Goal: Task Accomplishment & Management: Use online tool/utility

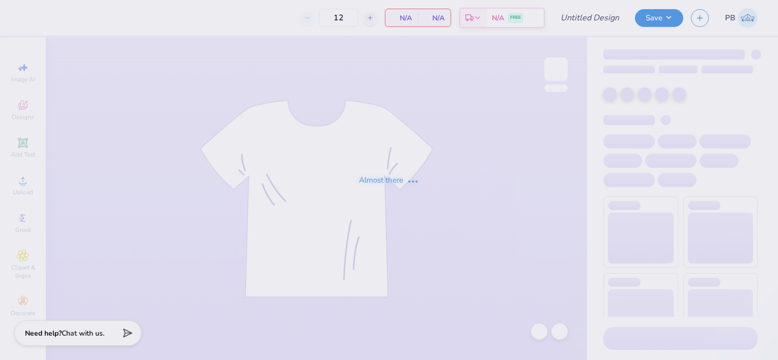
type input "AXO Philo Tanks '25"
type input "24"
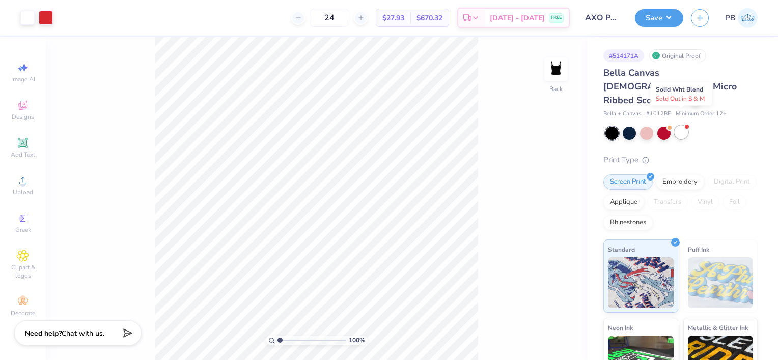
click at [682, 126] on div at bounding box center [680, 132] width 13 height 13
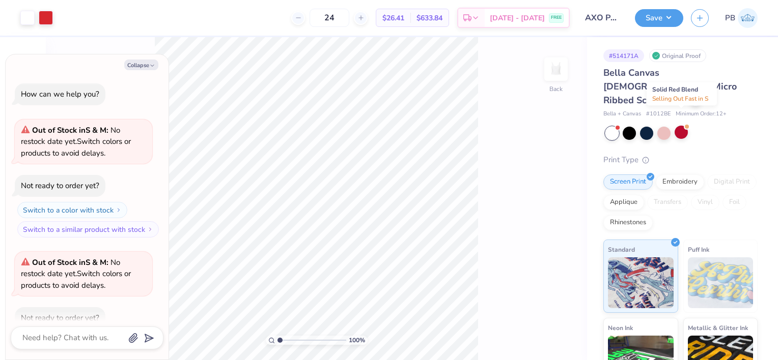
scroll to position [55, 0]
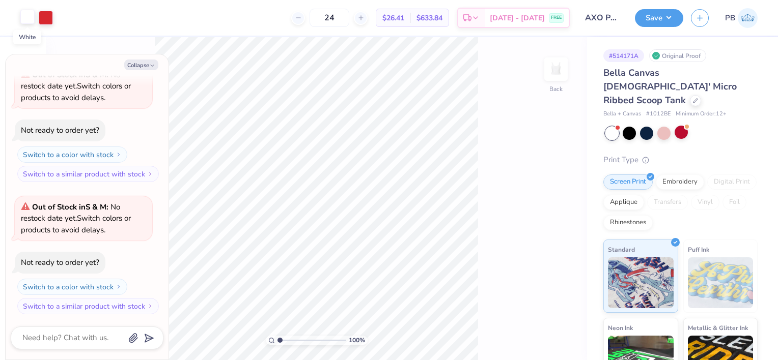
click at [24, 14] on div at bounding box center [27, 17] width 14 height 14
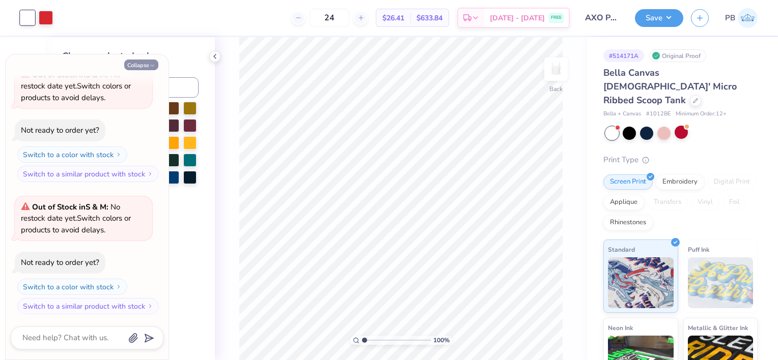
click at [153, 66] on icon "button" at bounding box center [152, 66] width 6 height 6
type textarea "x"
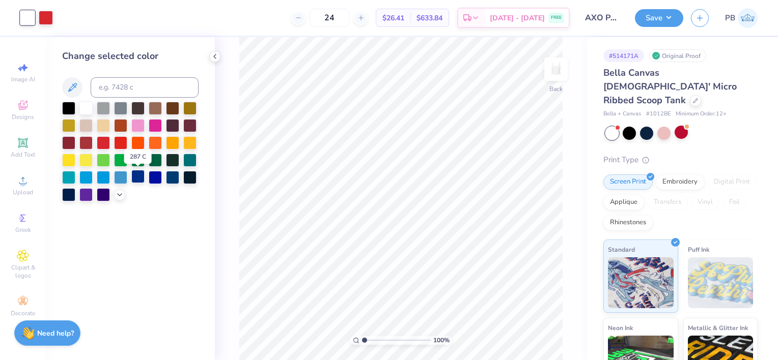
click at [143, 177] on div at bounding box center [137, 176] width 13 height 13
click at [121, 197] on icon at bounding box center [120, 194] width 8 height 8
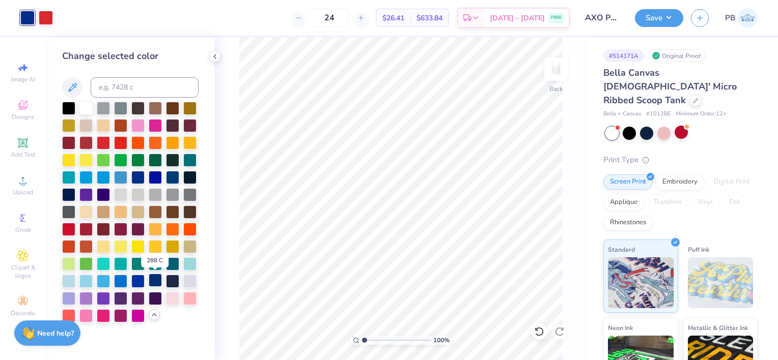
click at [155, 282] on div at bounding box center [155, 280] width 13 height 13
click at [666, 12] on button "Save" at bounding box center [659, 17] width 48 height 18
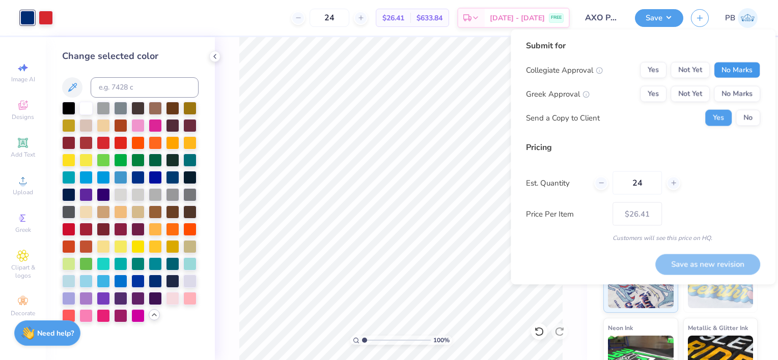
click at [729, 74] on button "No Marks" at bounding box center [737, 70] width 46 height 16
click at [655, 94] on button "Yes" at bounding box center [653, 94] width 26 height 16
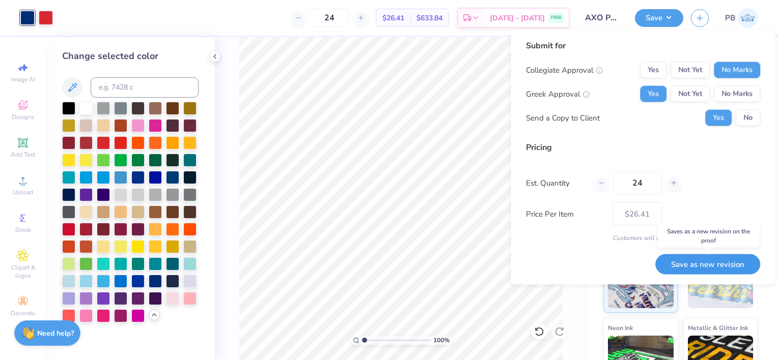
click at [680, 264] on button "Save as new revision" at bounding box center [707, 264] width 105 height 20
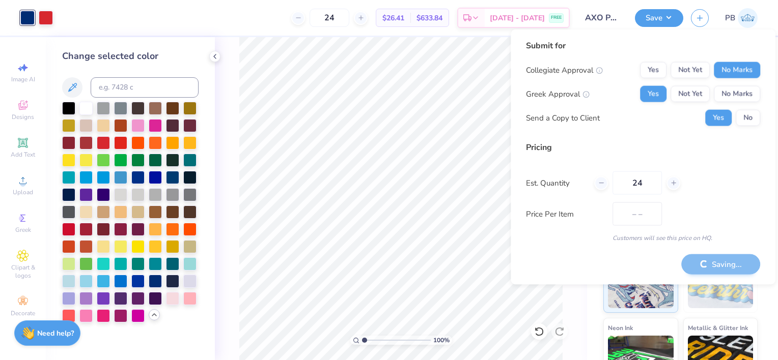
type input "$26.41"
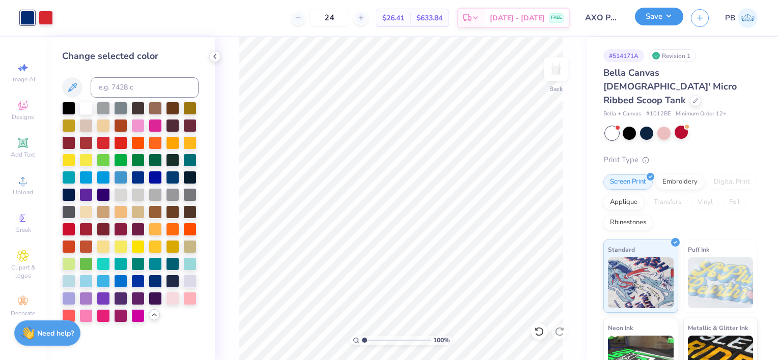
click at [675, 20] on button "Save" at bounding box center [659, 17] width 48 height 18
type textarea "x"
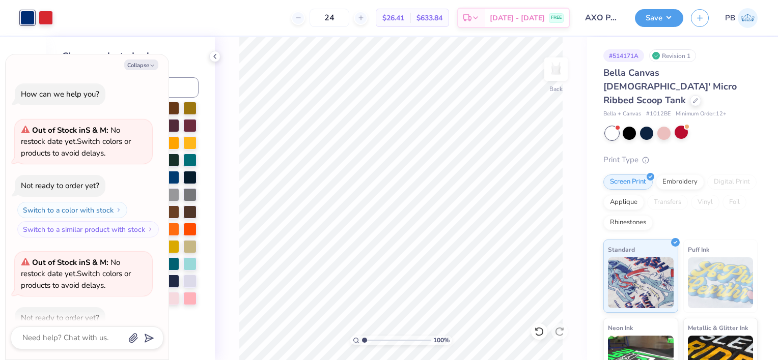
scroll to position [110, 0]
